Goal: Task Accomplishment & Management: Manage account settings

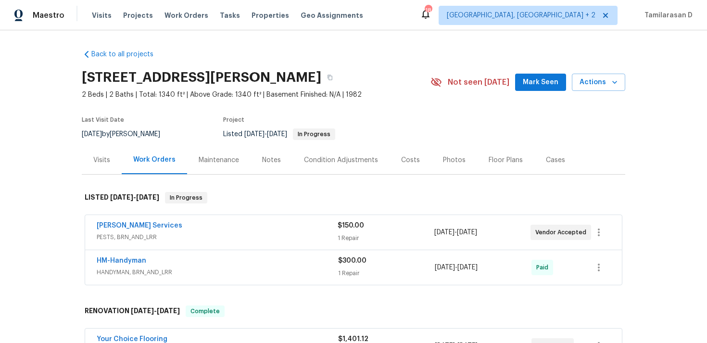
scroll to position [32, 0]
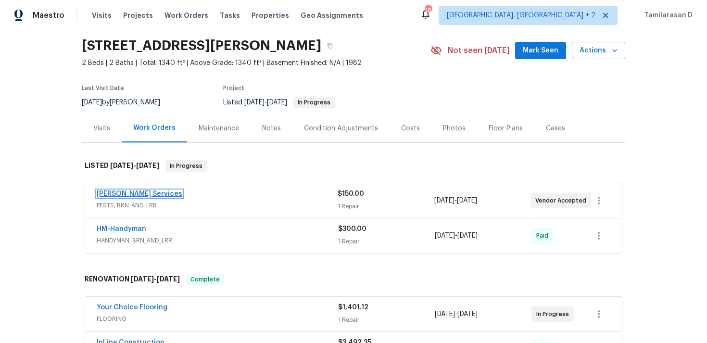
click at [133, 193] on link "Massey Services" at bounding box center [140, 194] width 86 height 7
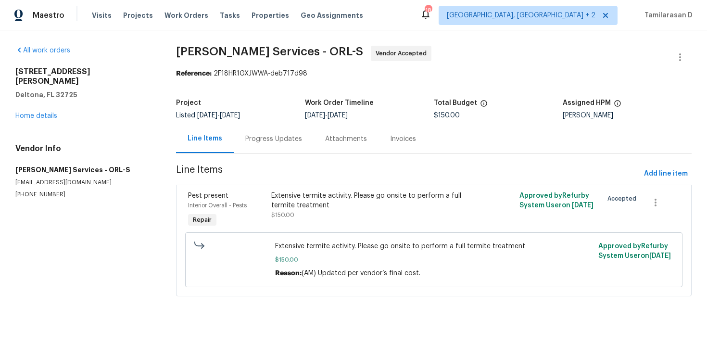
click at [275, 146] on div "Progress Updates" at bounding box center [274, 139] width 80 height 28
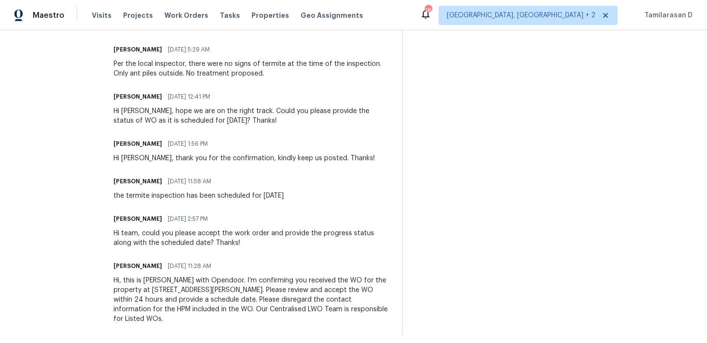
scroll to position [687, 0]
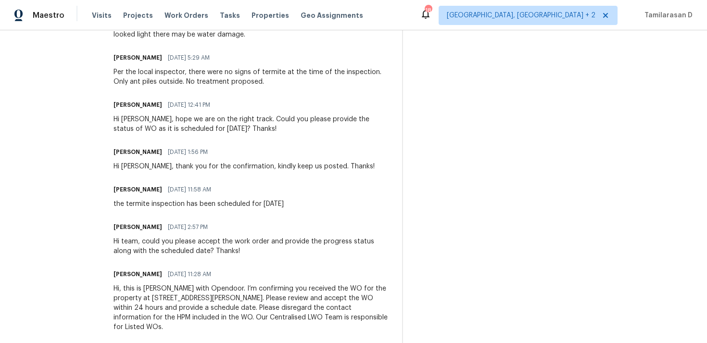
click at [177, 76] on div "Per the local inspector, there were no signs of termite at the time of the insp…" at bounding box center [252, 76] width 277 height 19
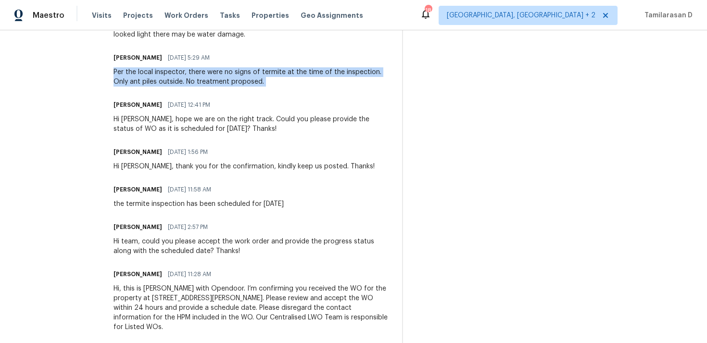
copy div "Per the local inspector, there were no signs of termite at the time of the insp…"
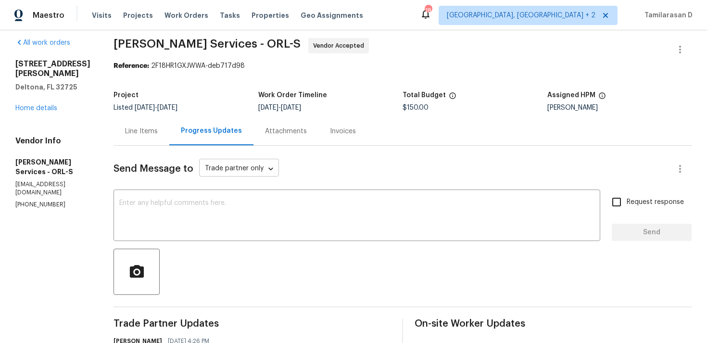
scroll to position [0, 0]
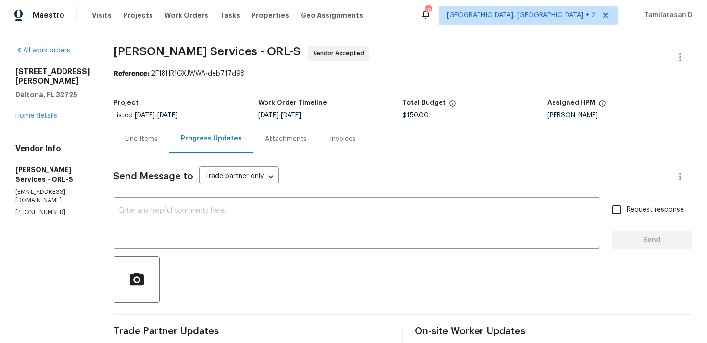
click at [169, 150] on div "Line Items" at bounding box center [142, 139] width 56 height 28
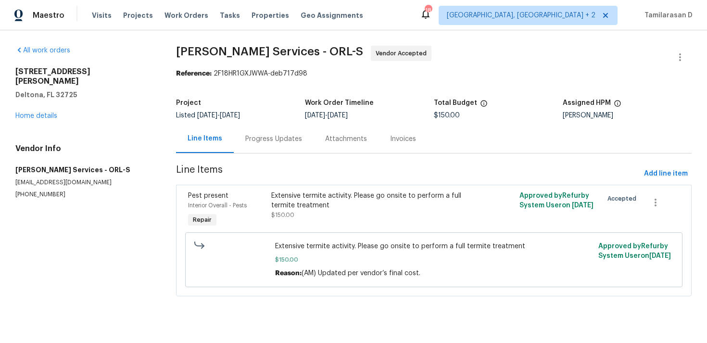
click at [266, 196] on div "Pest present Interior Overall - Pests Repair" at bounding box center [226, 210] width 83 height 44
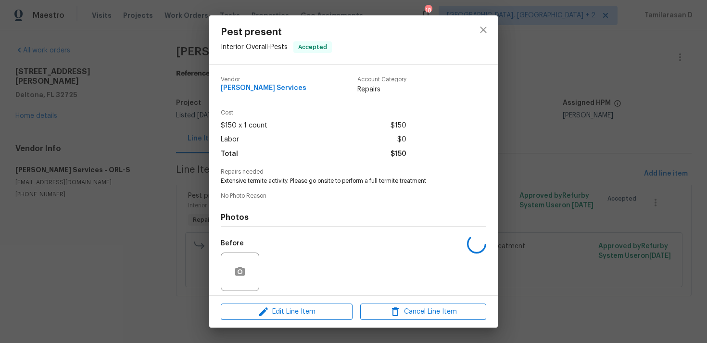
scroll to position [68, 0]
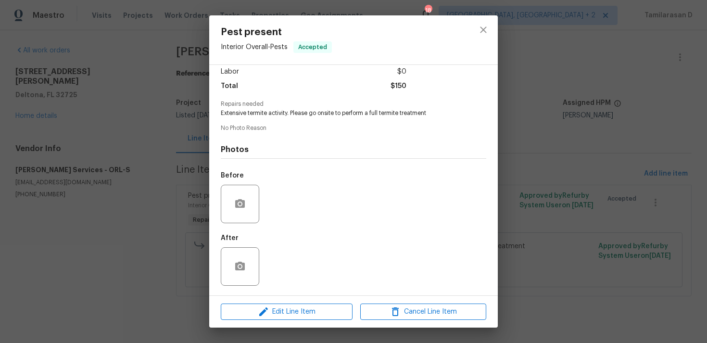
click at [148, 152] on div "Pest present Interior Overall - Pests Accepted Vendor Massey Services Account C…" at bounding box center [353, 171] width 707 height 343
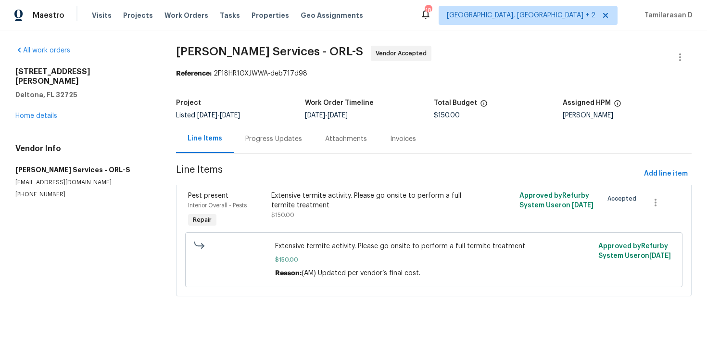
click at [260, 139] on div "Progress Updates" at bounding box center [273, 139] width 57 height 10
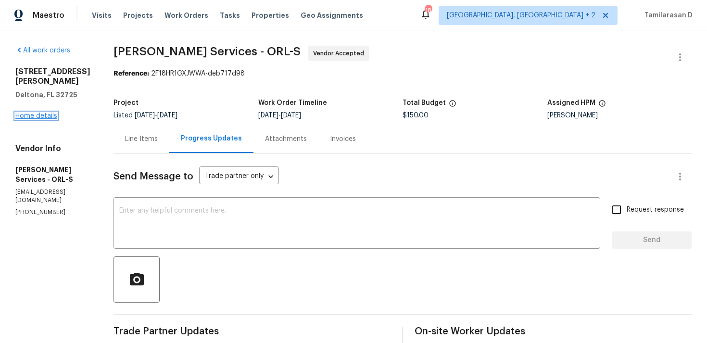
click at [40, 113] on link "Home details" at bounding box center [36, 116] width 42 height 7
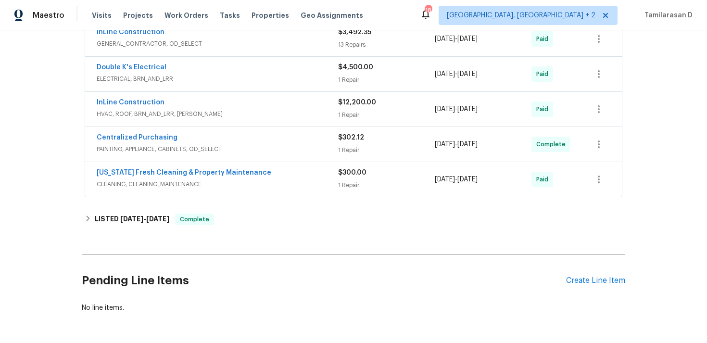
scroll to position [353, 0]
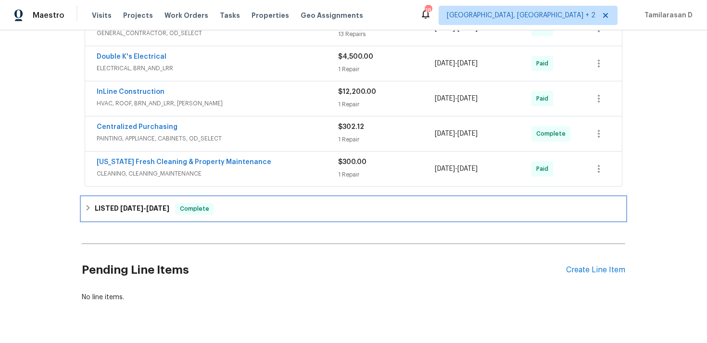
click at [123, 213] on h6 "LISTED 7/9/25 - 7/10/25" at bounding box center [132, 209] width 75 height 12
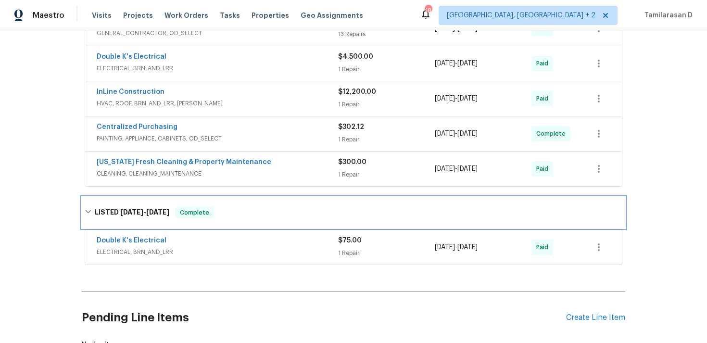
click at [142, 218] on h6 "LISTED 7/9/25 - 7/10/25" at bounding box center [132, 213] width 75 height 12
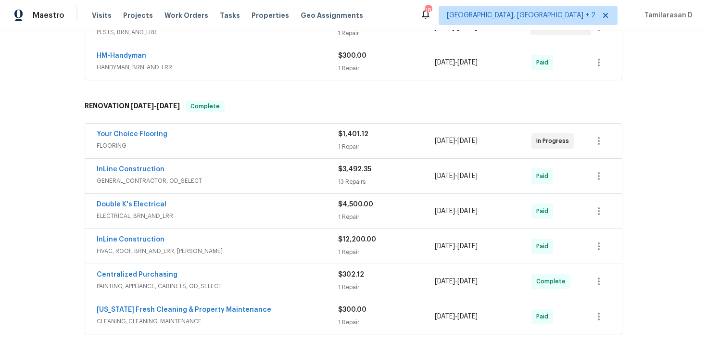
scroll to position [0, 0]
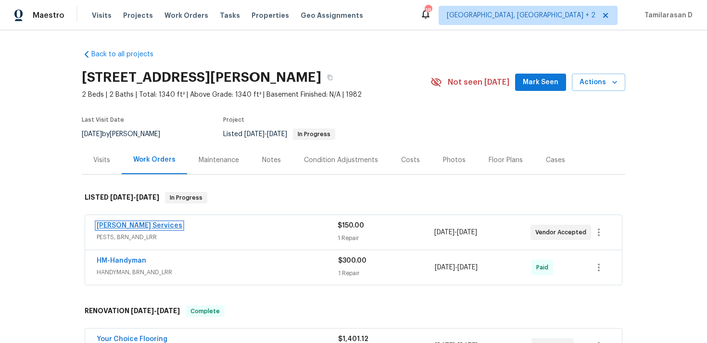
click at [138, 224] on link "Massey Services" at bounding box center [140, 225] width 86 height 7
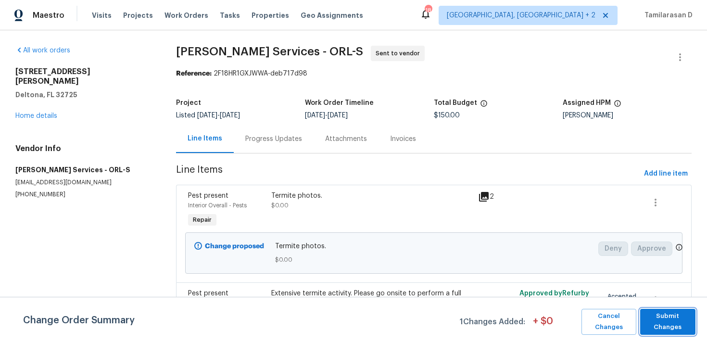
click at [660, 321] on span "Submit Changes" at bounding box center [668, 322] width 46 height 22
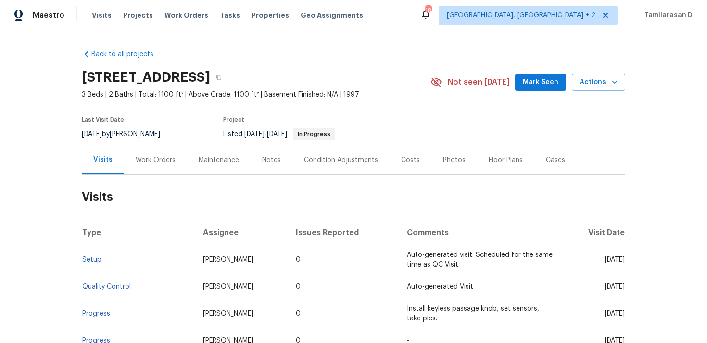
click at [140, 158] on div "Work Orders" at bounding box center [156, 160] width 40 height 10
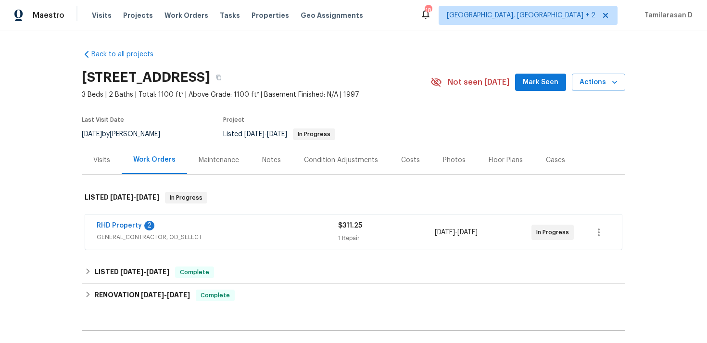
click at [233, 237] on span "GENERAL_CONTRACTOR, OD_SELECT" at bounding box center [218, 237] width 242 height 10
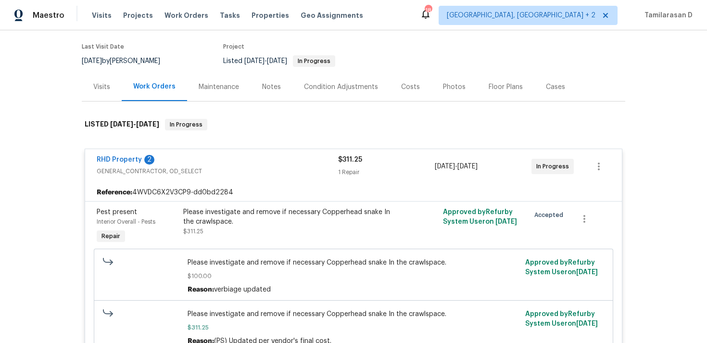
scroll to position [83, 0]
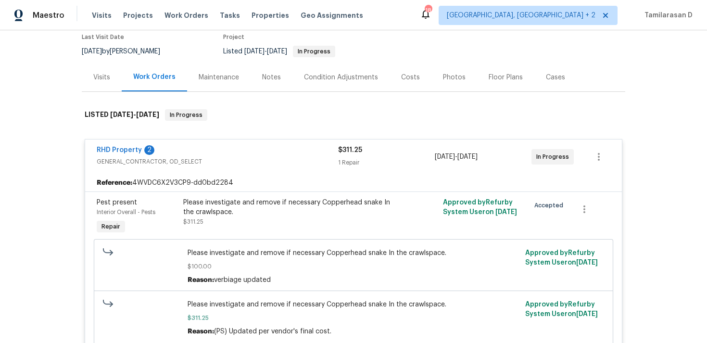
click at [210, 176] on div "Reference: 4WVDC6X2V3CP9-dd0bd2284" at bounding box center [353, 182] width 537 height 17
click at [194, 154] on div "RHD Property 2" at bounding box center [218, 151] width 242 height 12
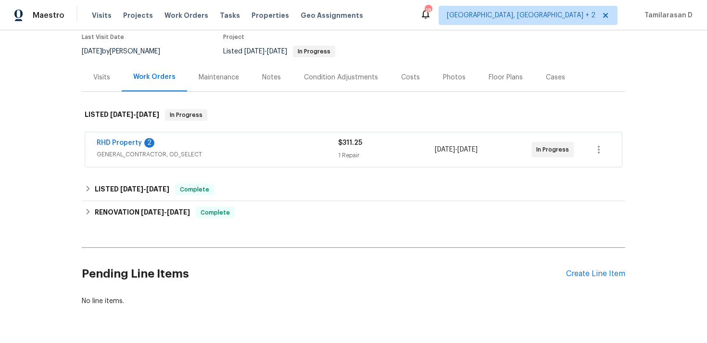
scroll to position [0, 0]
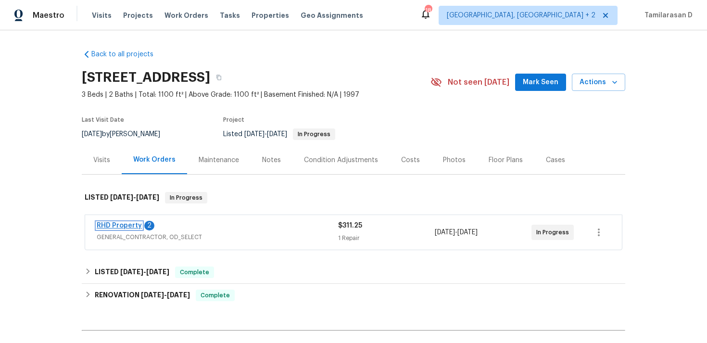
click at [129, 223] on link "RHD Property" at bounding box center [119, 225] width 45 height 7
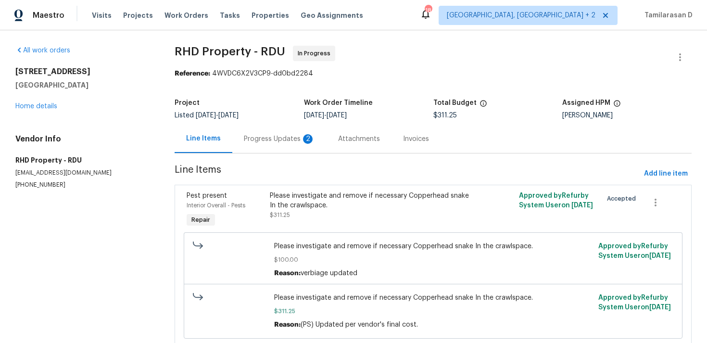
click at [246, 136] on div "Progress Updates 2" at bounding box center [279, 139] width 71 height 10
